Goal: Navigation & Orientation: Understand site structure

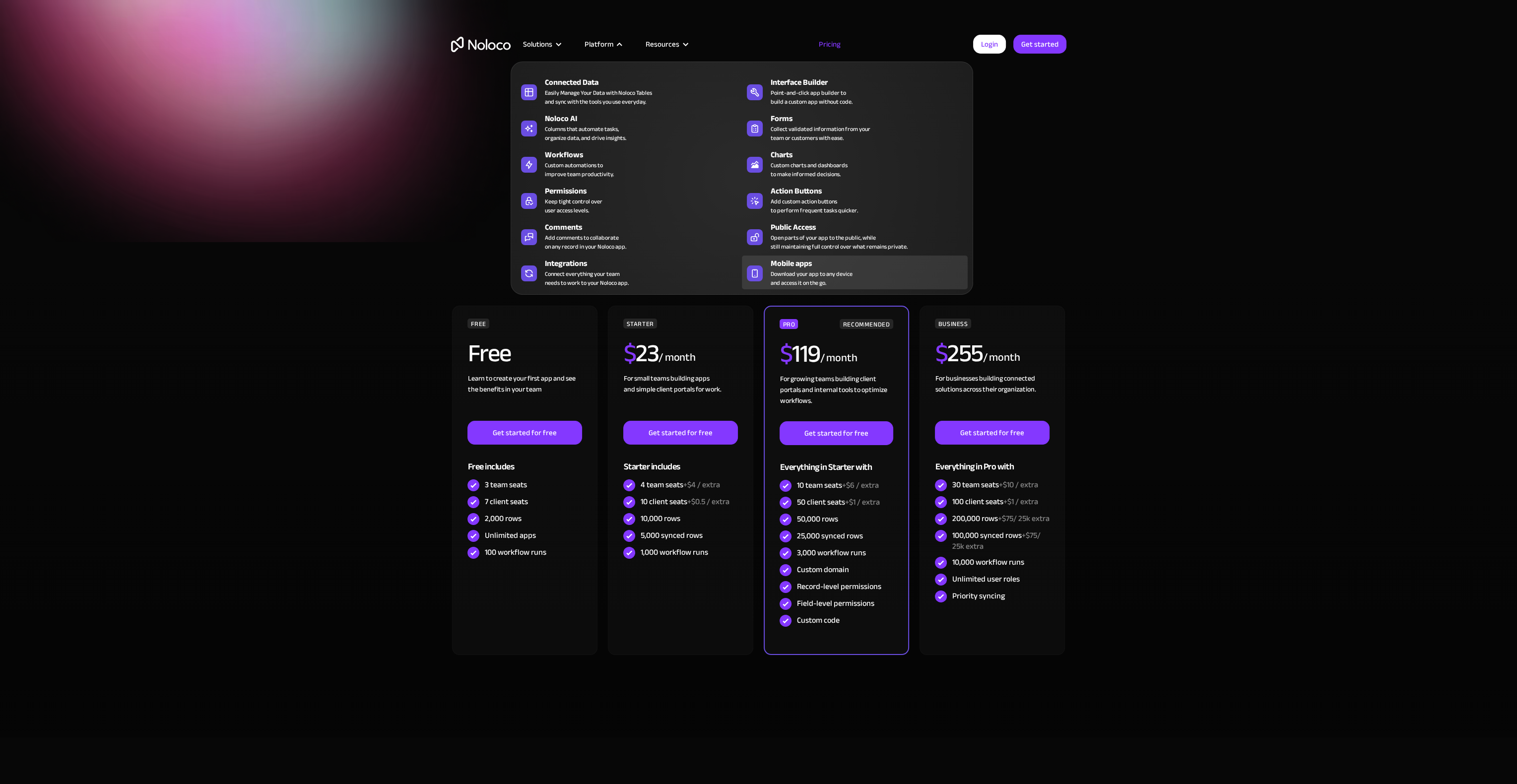
click at [794, 277] on span "Download your app to any device and access it on the go." at bounding box center [811, 278] width 82 height 18
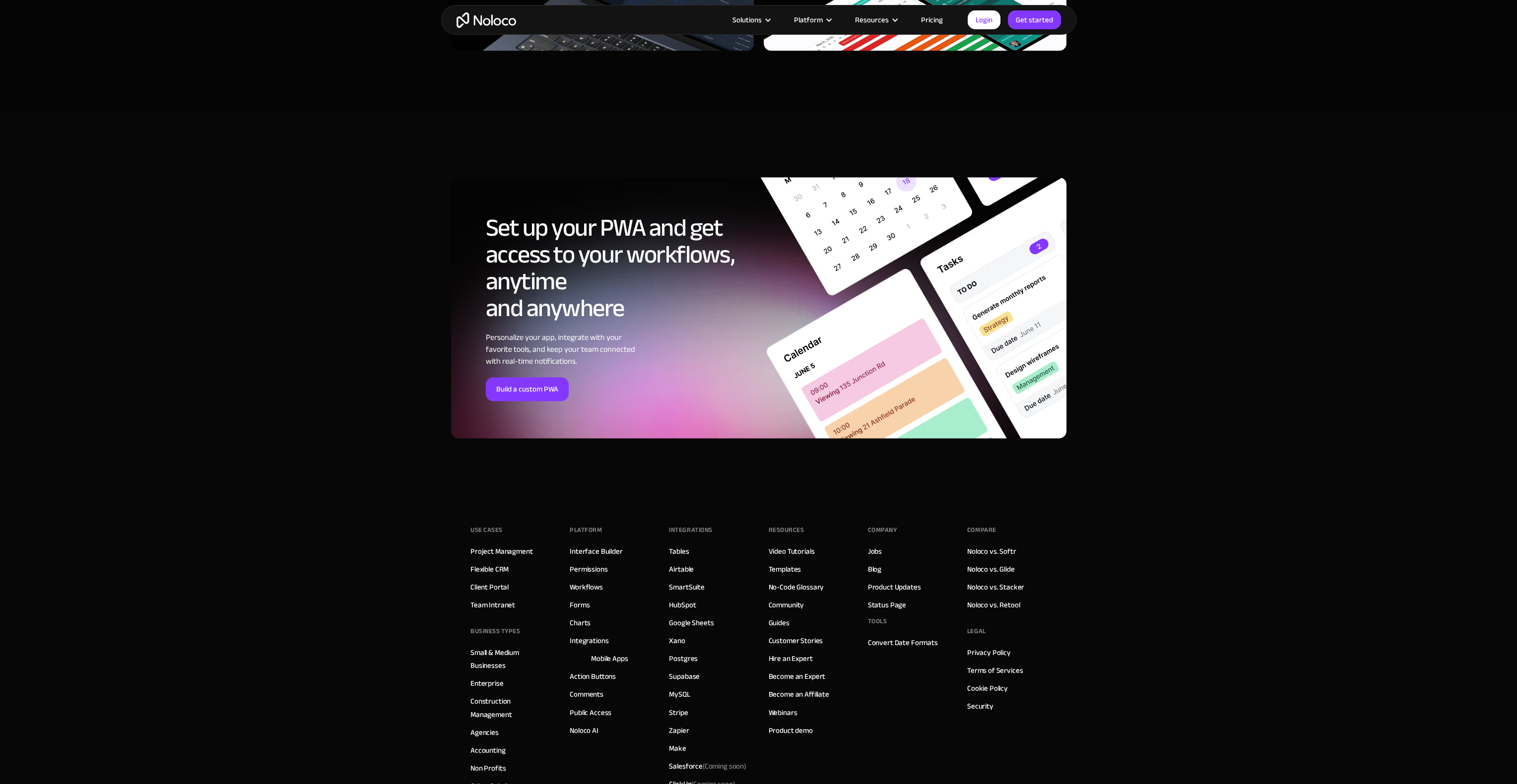
scroll to position [3213, 0]
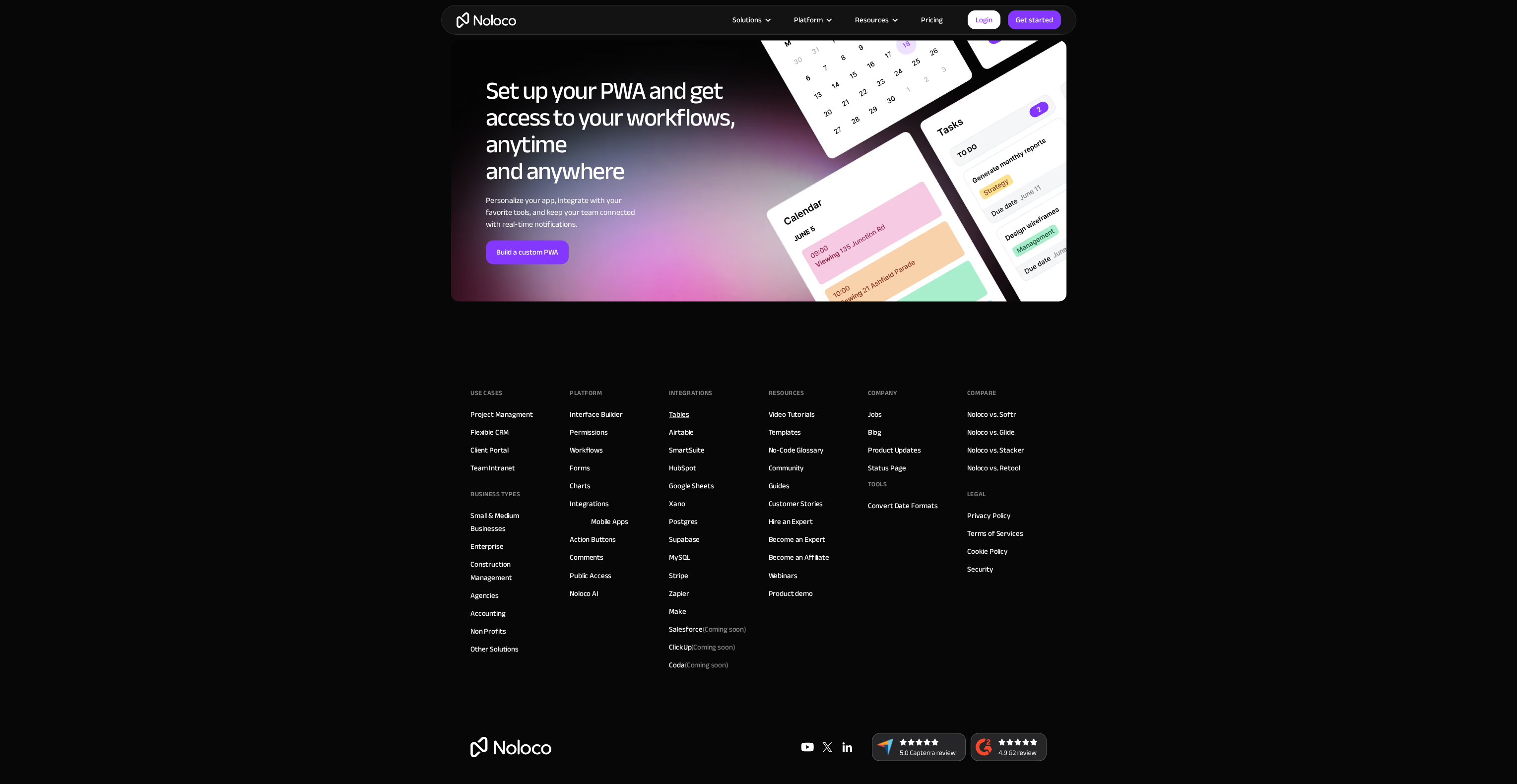
click at [685, 416] on link "Tables" at bounding box center [679, 414] width 20 height 13
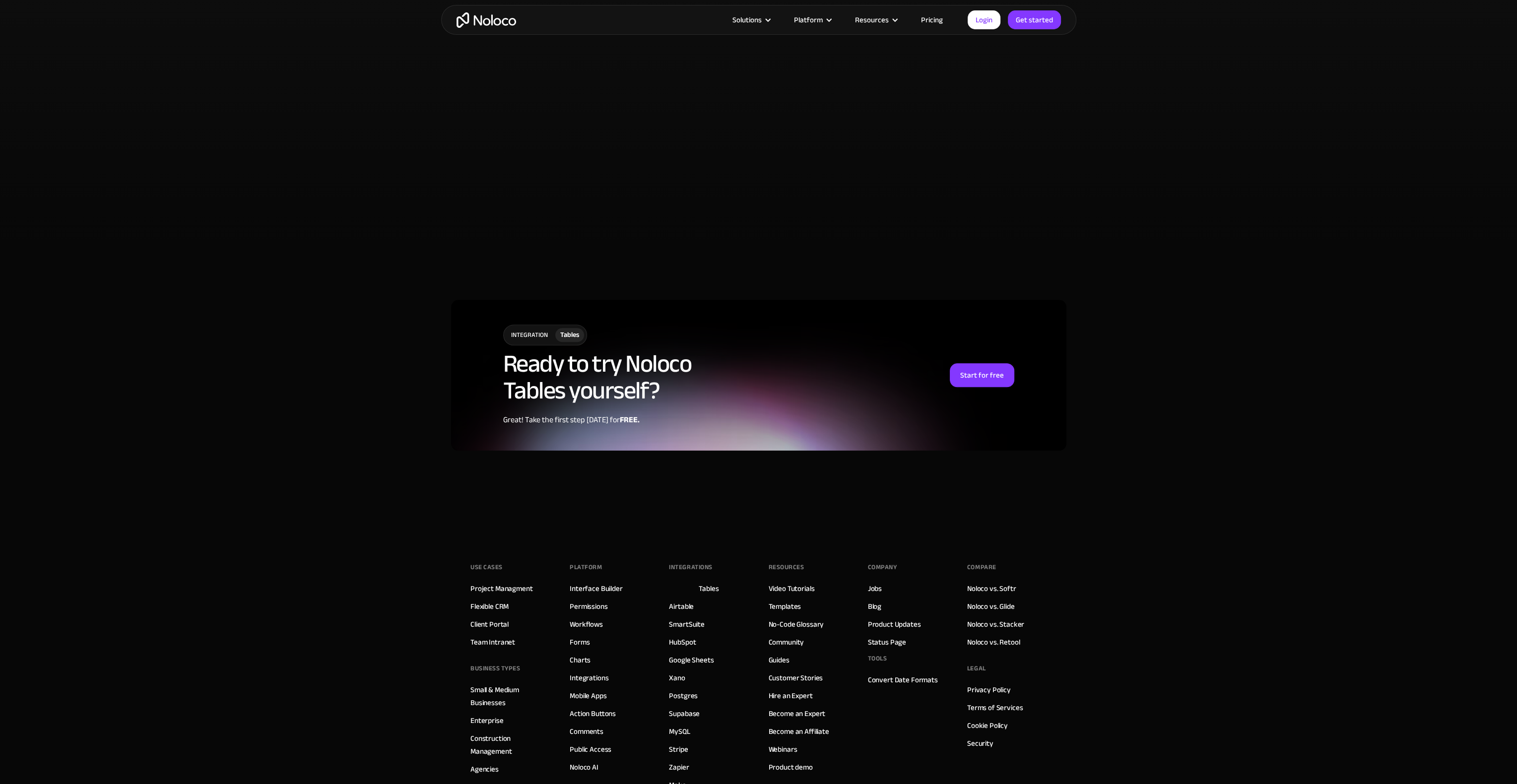
scroll to position [2331, 0]
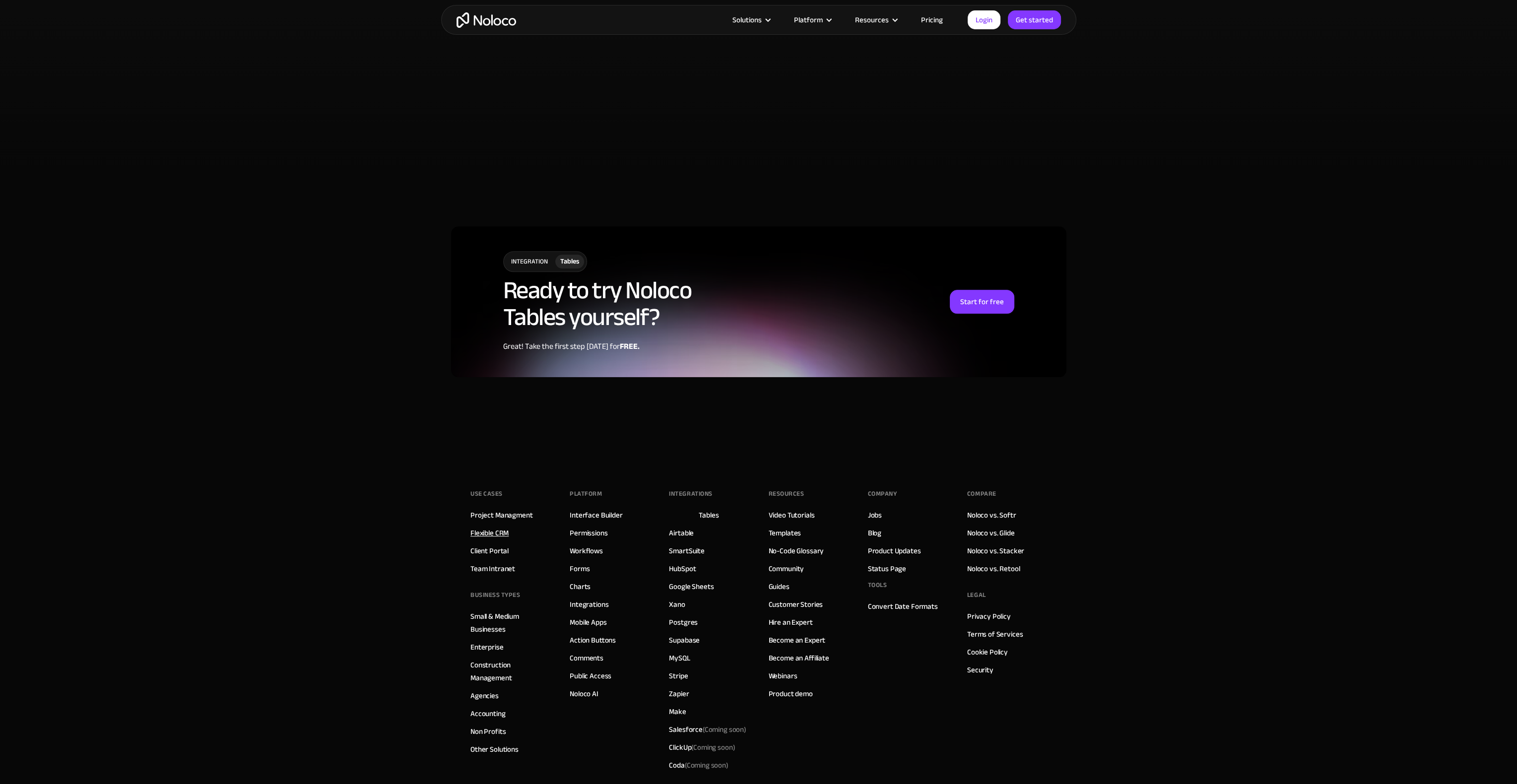
click at [492, 535] on link "Flexible CRM" at bounding box center [490, 533] width 38 height 13
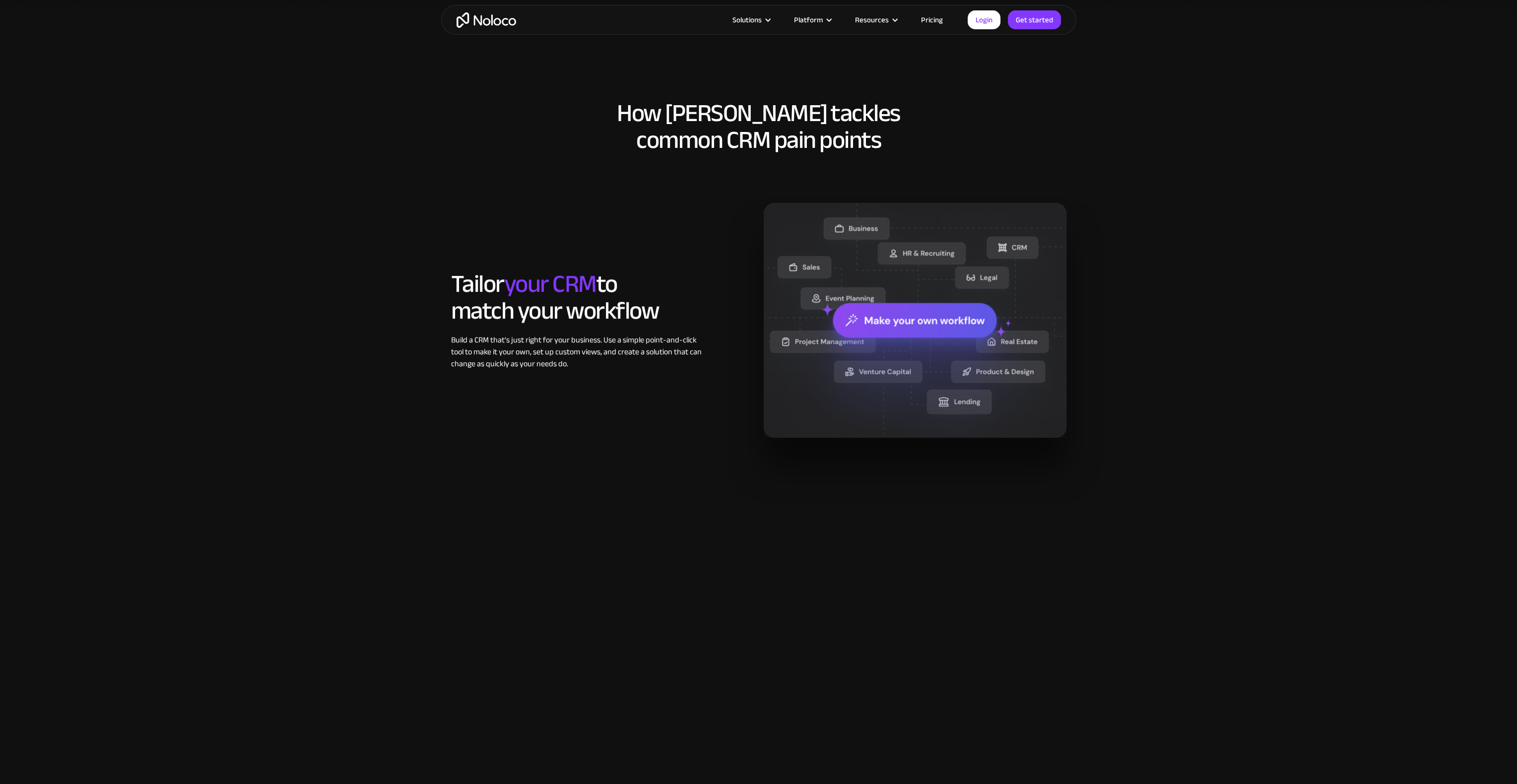
scroll to position [694, 0]
